Goal: Task Accomplishment & Management: Complete application form

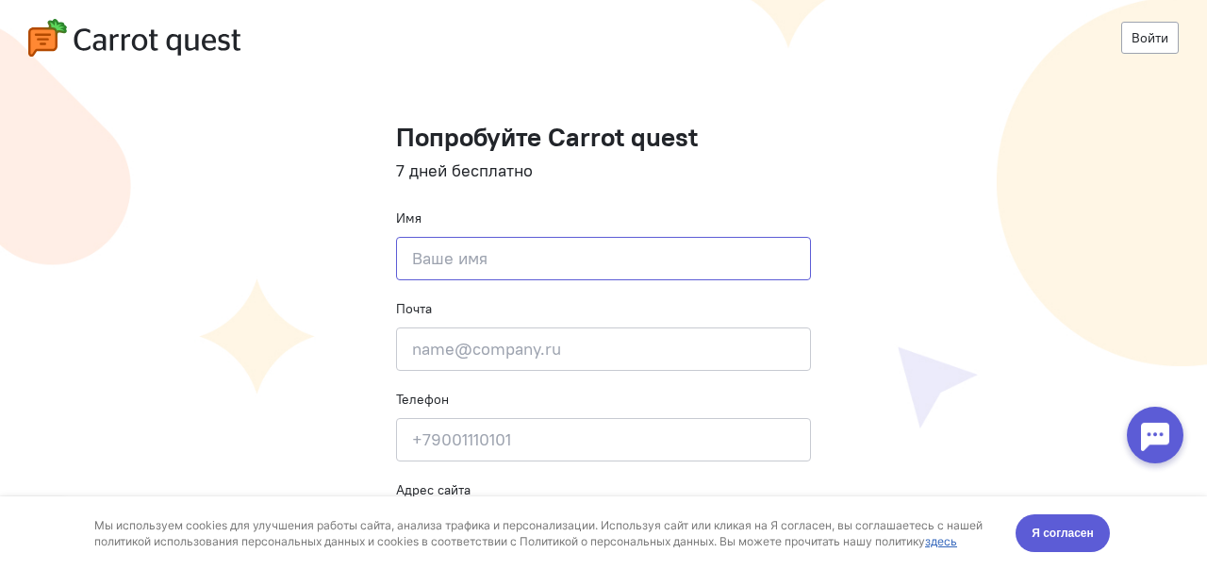
click at [534, 262] on input at bounding box center [603, 258] width 415 height 43
type input "[PERSON_NAME]"
type input "[EMAIL_ADDRESS][DOMAIN_NAME]"
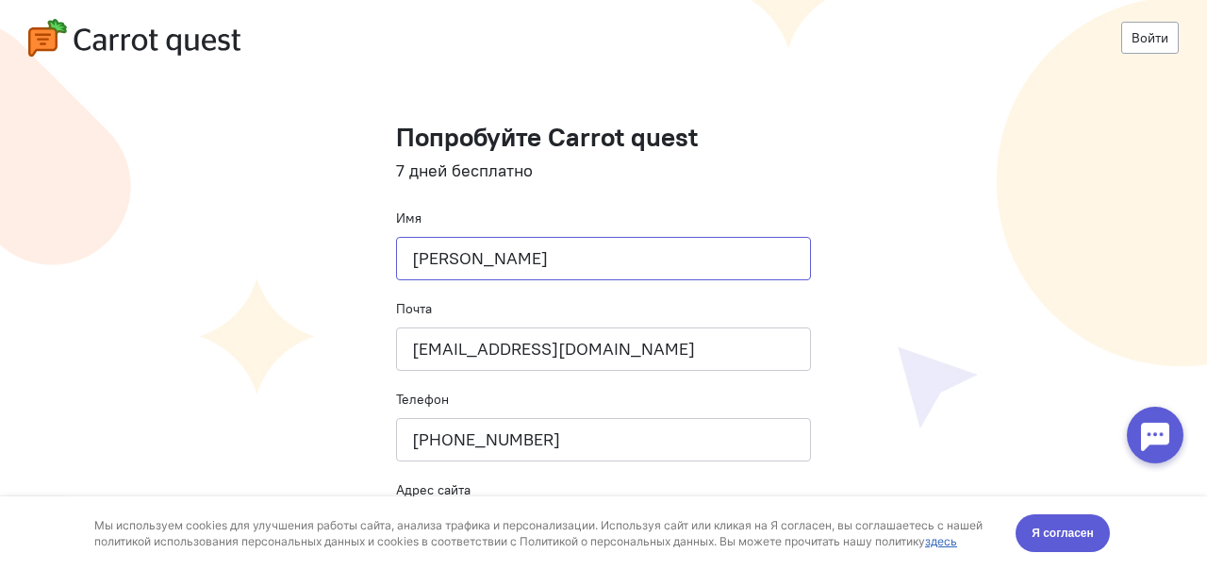
scroll to position [109, 0]
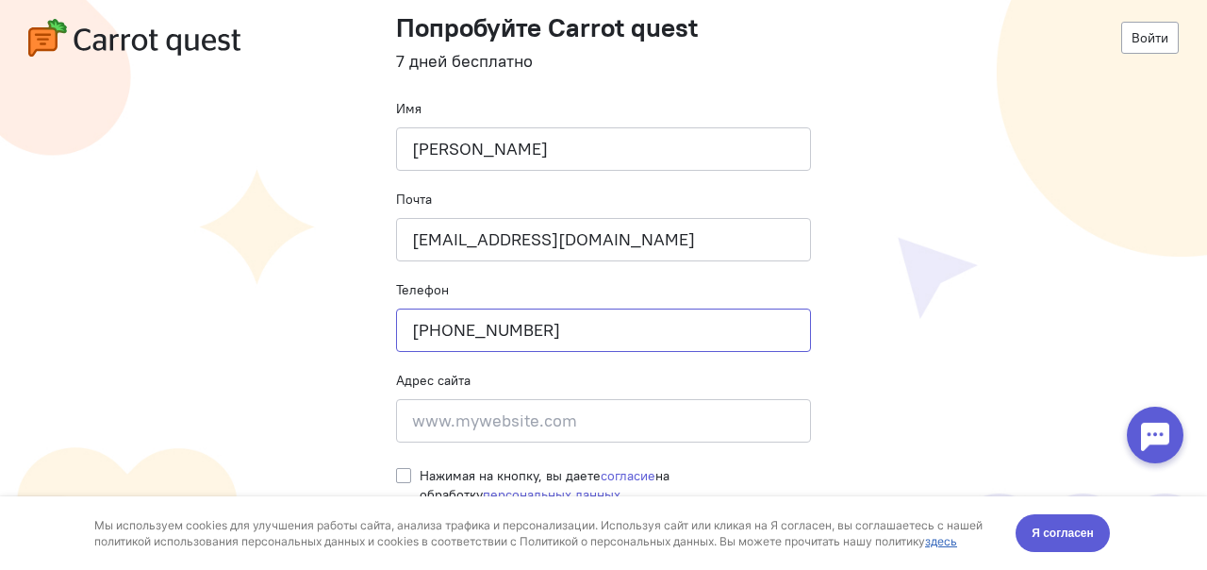
click at [528, 328] on input "[PHONE_NUMBER]" at bounding box center [603, 329] width 415 height 43
click at [489, 328] on input "[PHONE_NUMBER]" at bounding box center [603, 329] width 415 height 43
type input "[PHONE_NUMBER]"
click at [420, 474] on label "Нажимая на кнопку, вы даете согласие на обработку персональных данных" at bounding box center [615, 485] width 391 height 38
click at [401, 474] on input "Нажимая на кнопку, вы даете согласие на обработку персональных данных" at bounding box center [403, 474] width 15 height 17
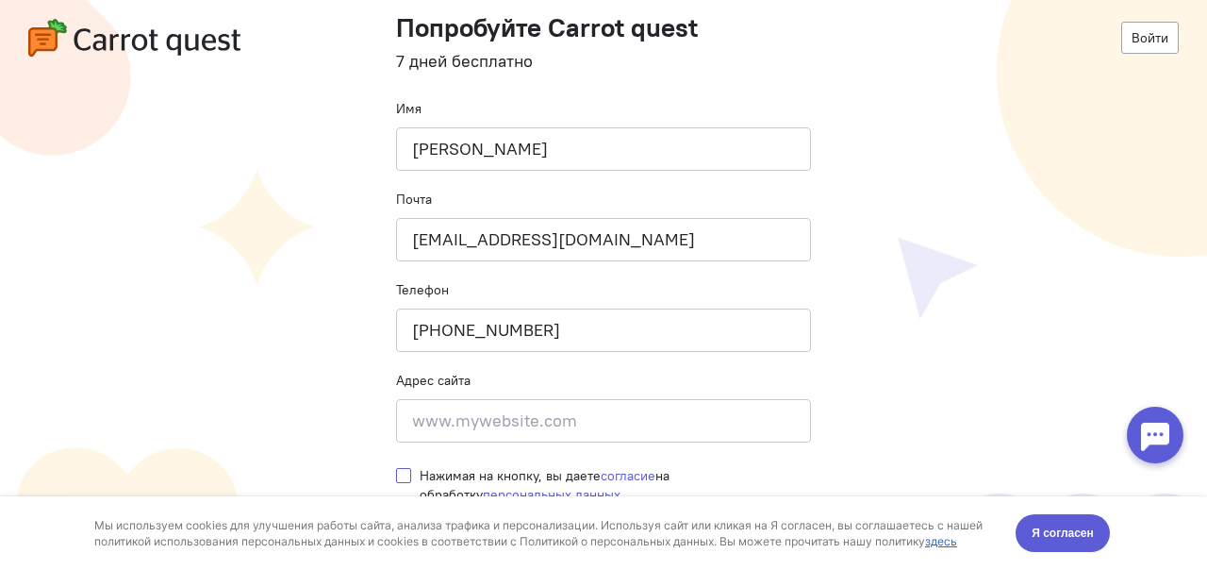
checkbox input "true"
click at [607, 408] on input at bounding box center [603, 420] width 415 height 43
paste input "[URL][DOMAIN_NAME]"
type input "[URL][DOMAIN_NAME]"
click at [1049, 529] on span "Я согласен" at bounding box center [1063, 532] width 62 height 19
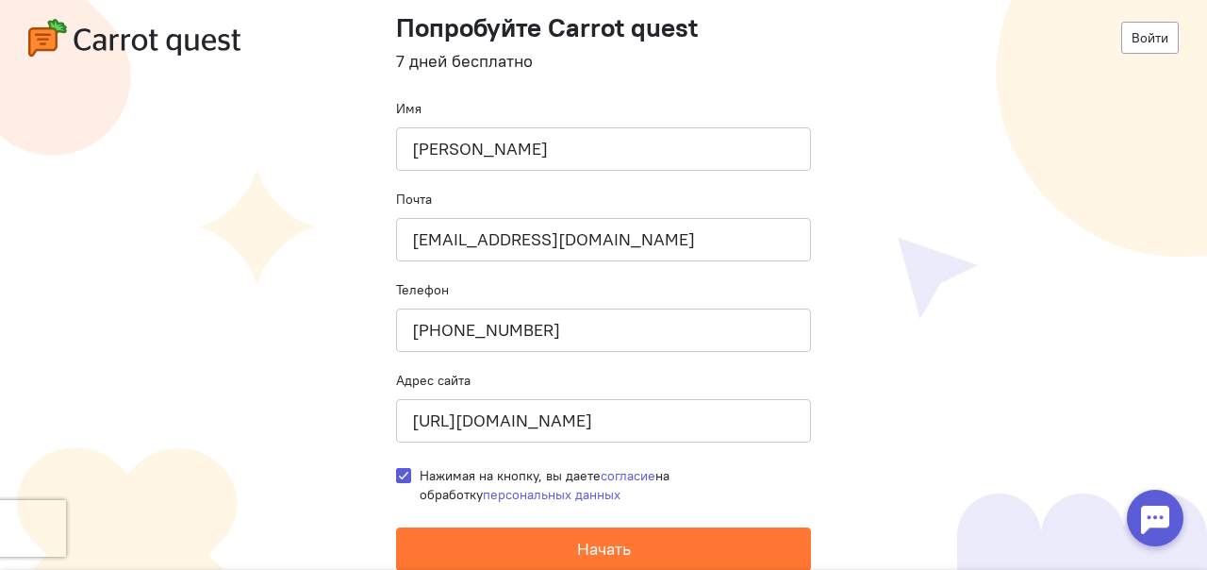
drag, startPoint x: 591, startPoint y: 421, endPoint x: 296, endPoint y: 404, distance: 295.6
click at [296, 404] on cq-registration "Войти Попробуйте Carrot quest 7 дней бесплатно Имя [PERSON_NAME] Почта [EMAIL_A…" at bounding box center [603, 231] width 1207 height 680
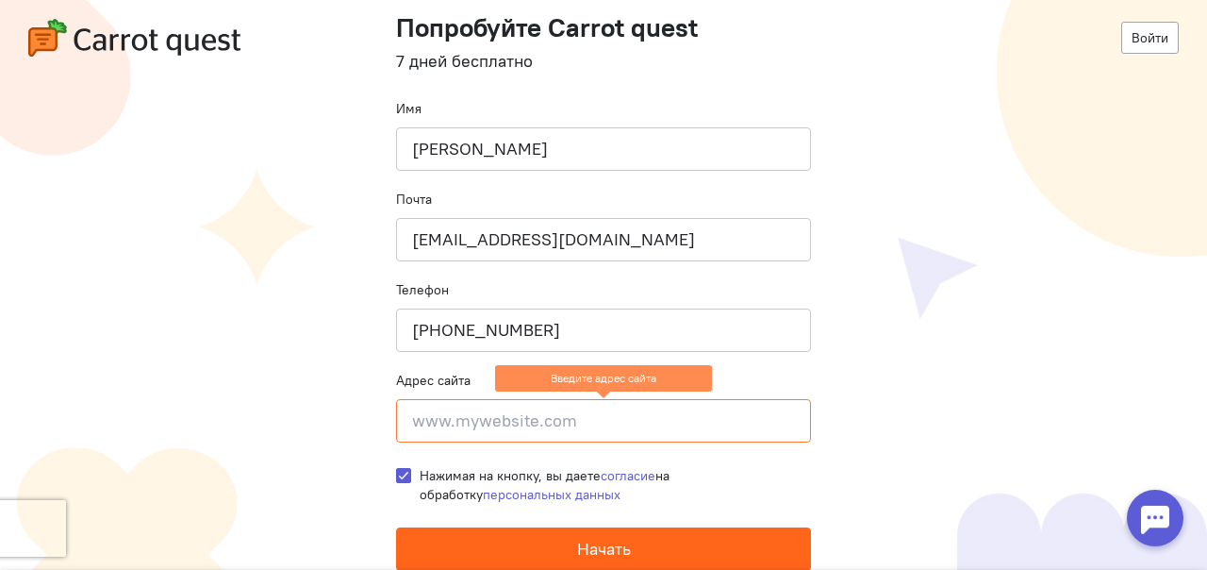
click at [577, 551] on span "Начать" at bounding box center [604, 548] width 54 height 22
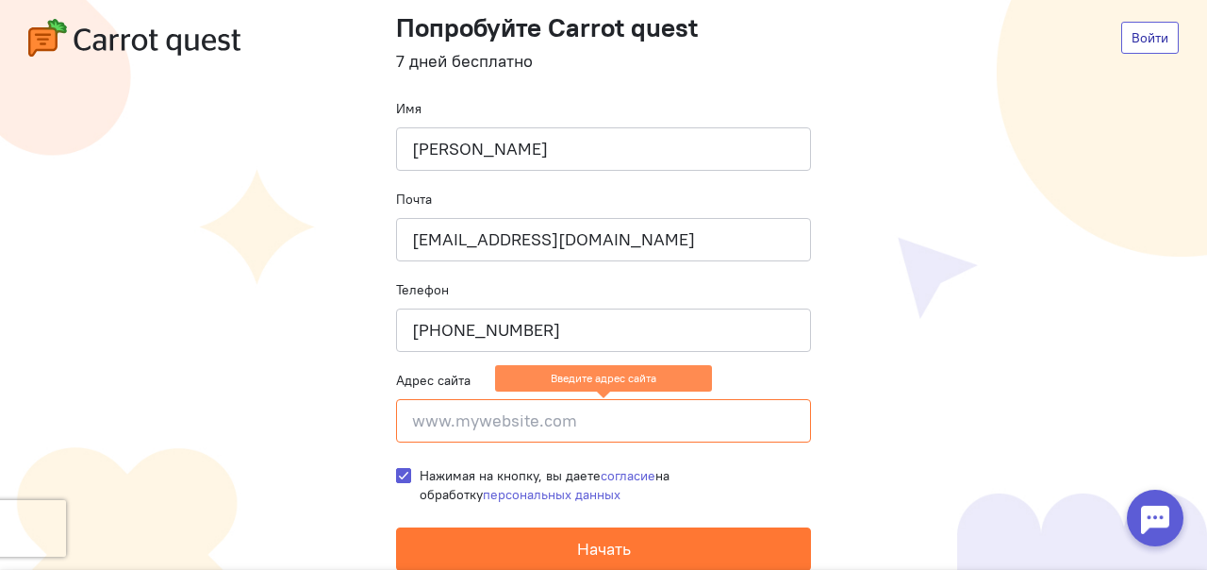
click at [1133, 36] on link "Войти" at bounding box center [1150, 38] width 58 height 32
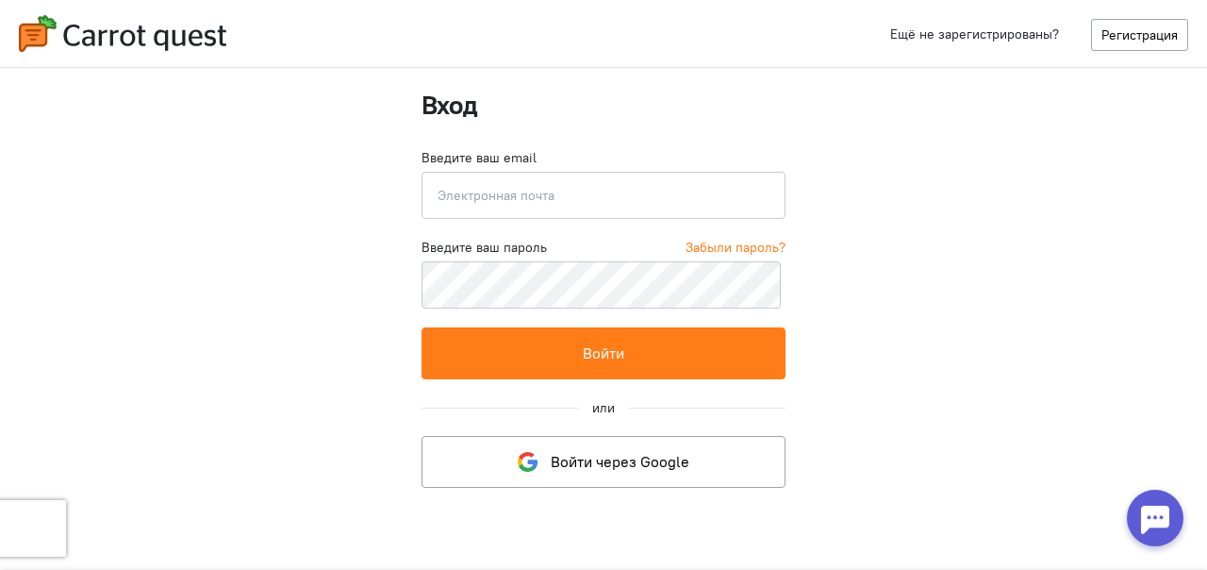
click at [57, 25] on img at bounding box center [122, 33] width 207 height 37
